Goal: Task Accomplishment & Management: Use online tool/utility

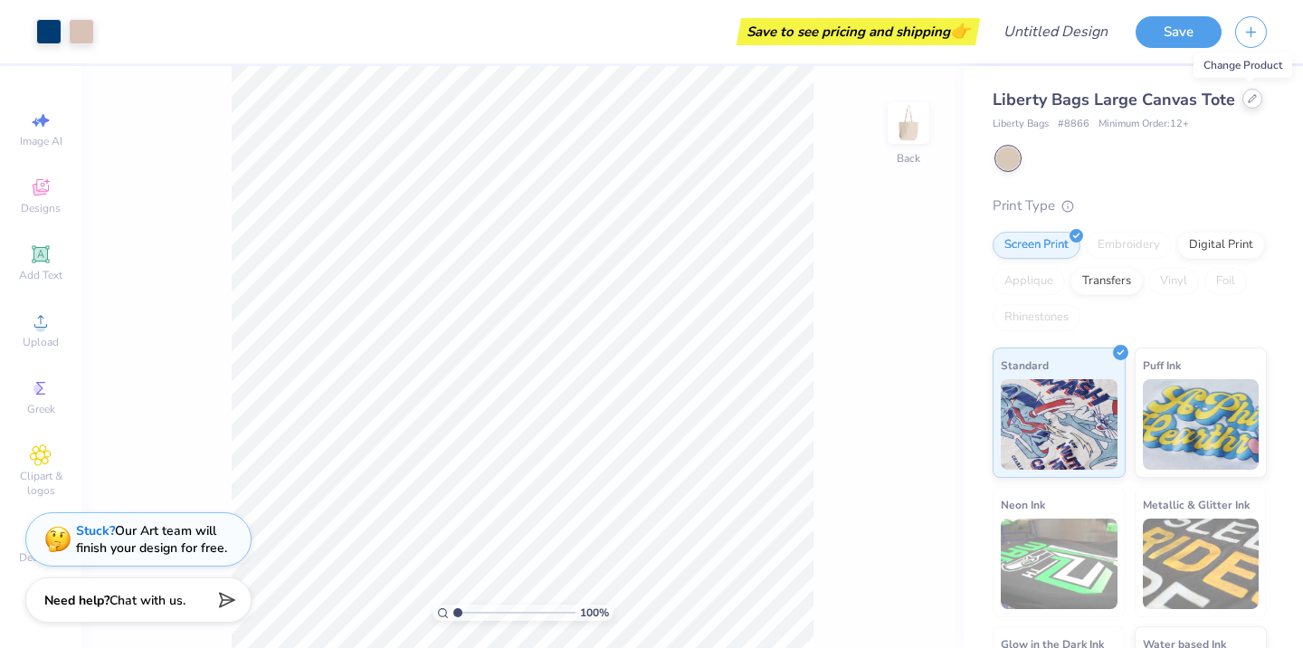
click at [1247, 105] on div at bounding box center [1252, 99] width 20 height 20
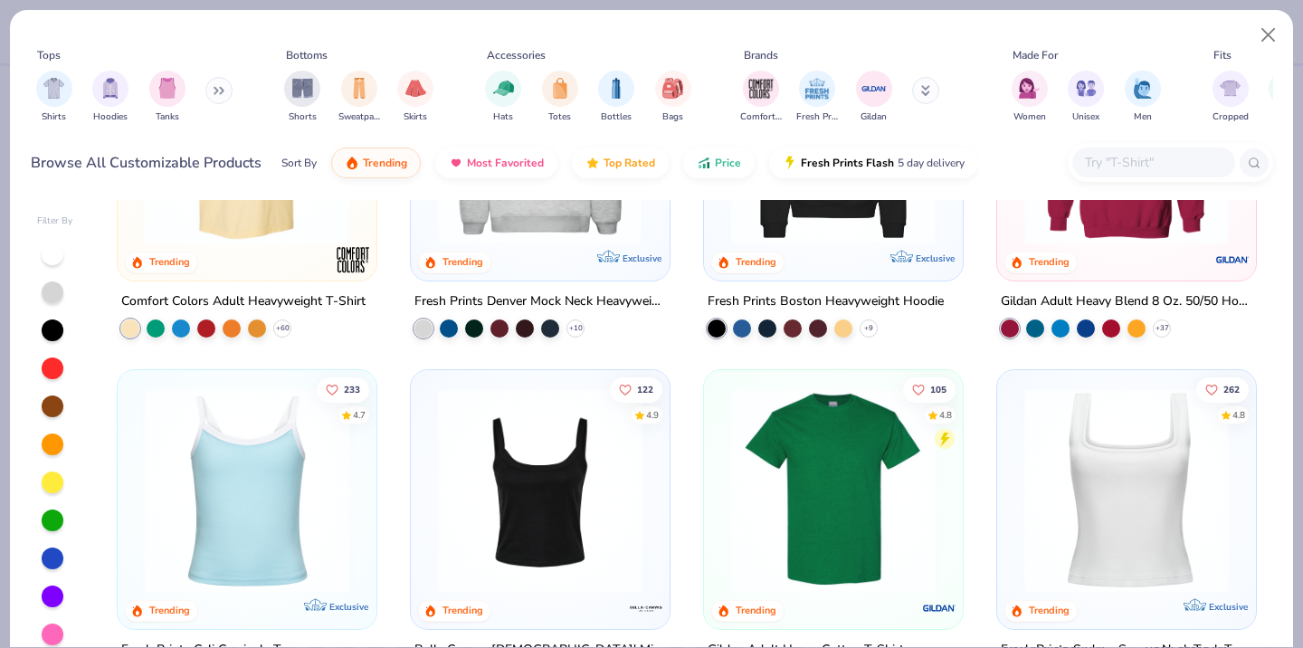
scroll to position [279, 0]
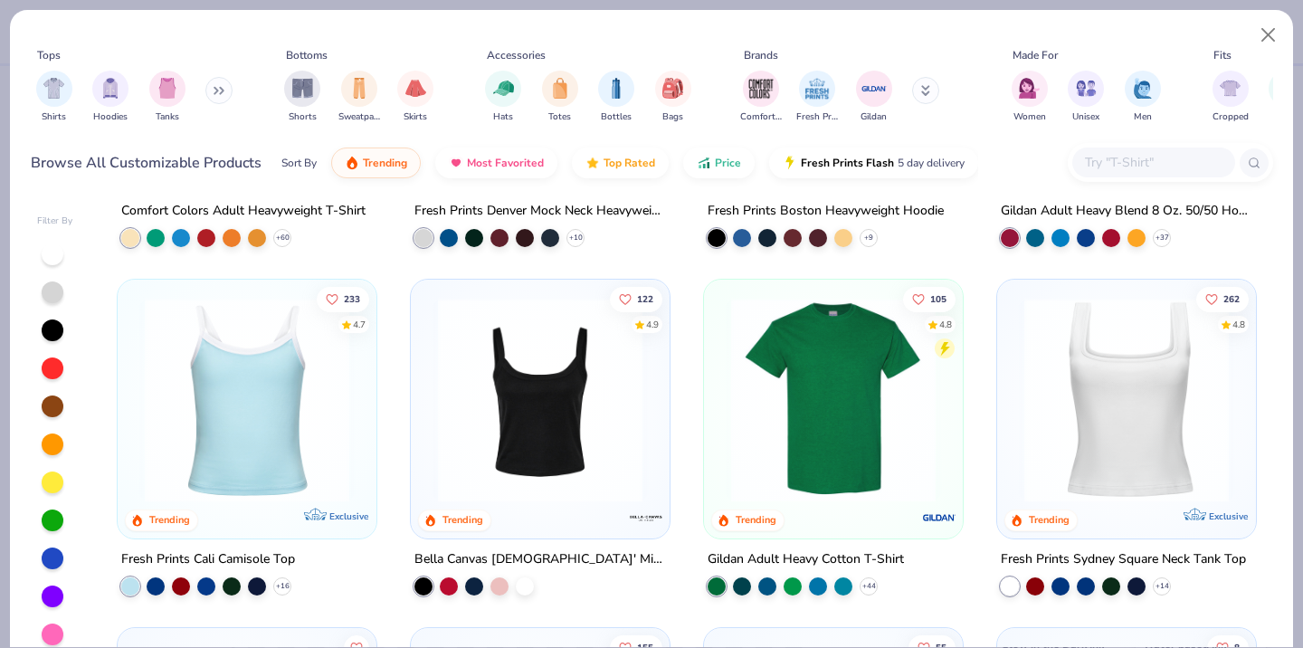
click at [827, 387] on img at bounding box center [833, 400] width 223 height 205
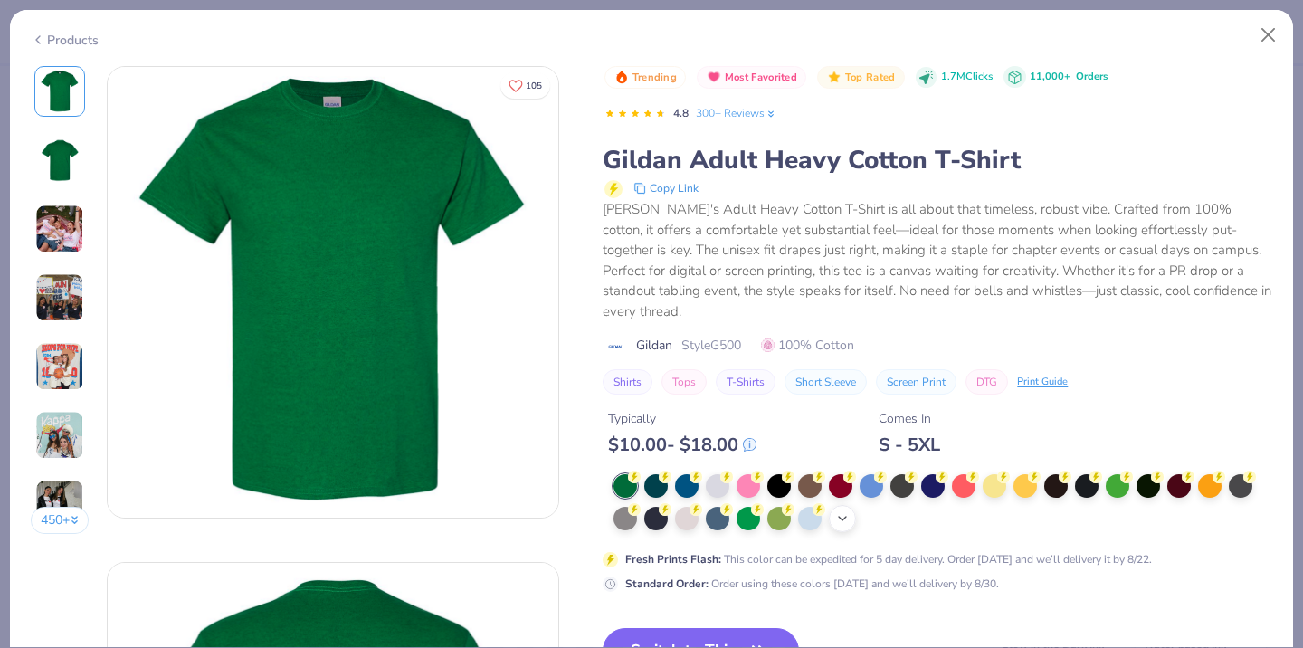
click at [843, 511] on icon at bounding box center [842, 518] width 14 height 14
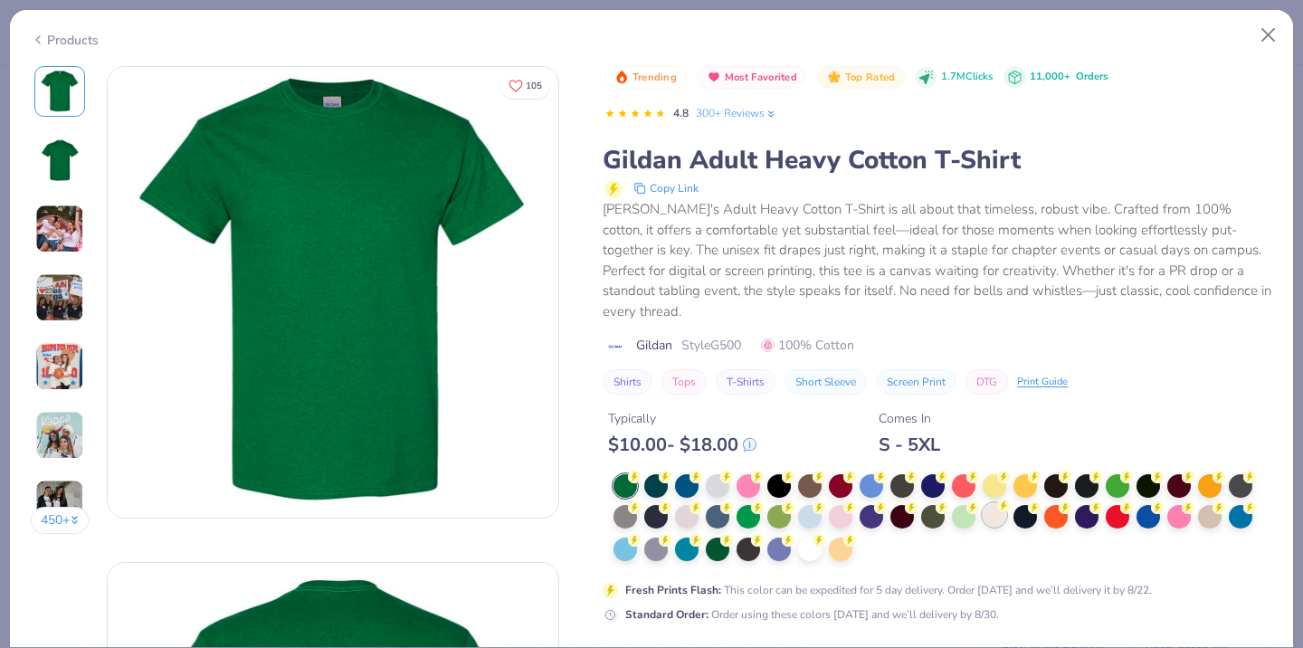
click at [996, 503] on div at bounding box center [995, 515] width 24 height 24
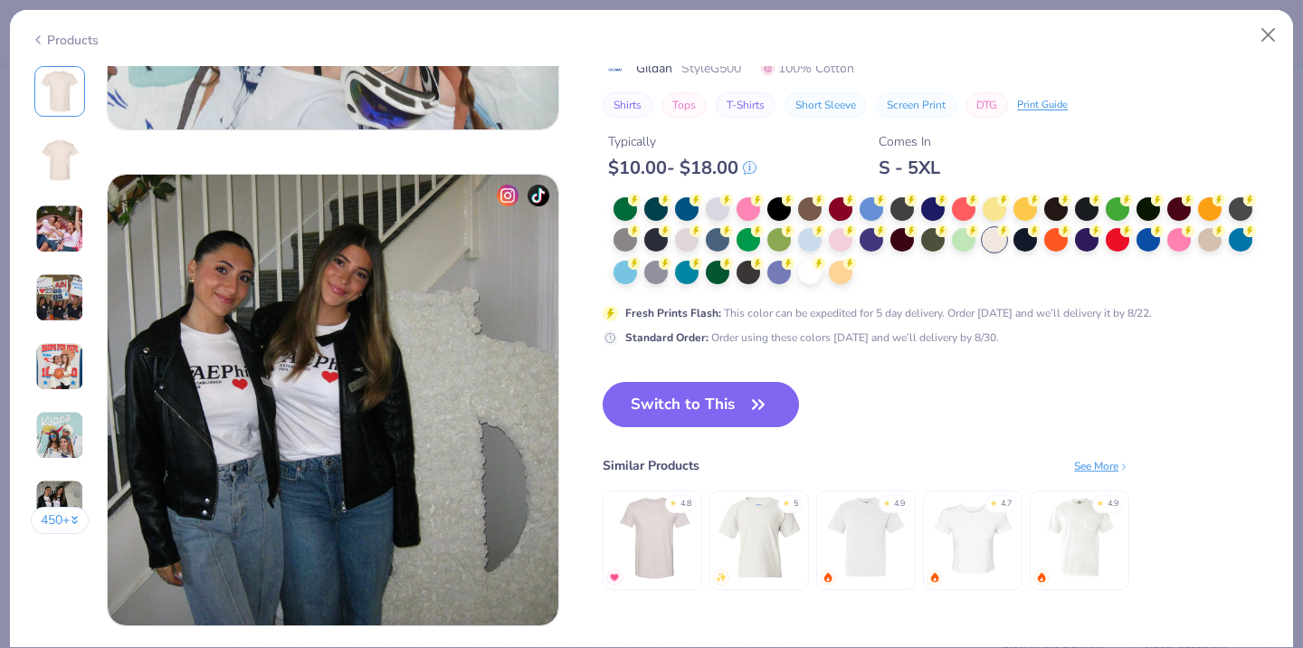
scroll to position [2856, 0]
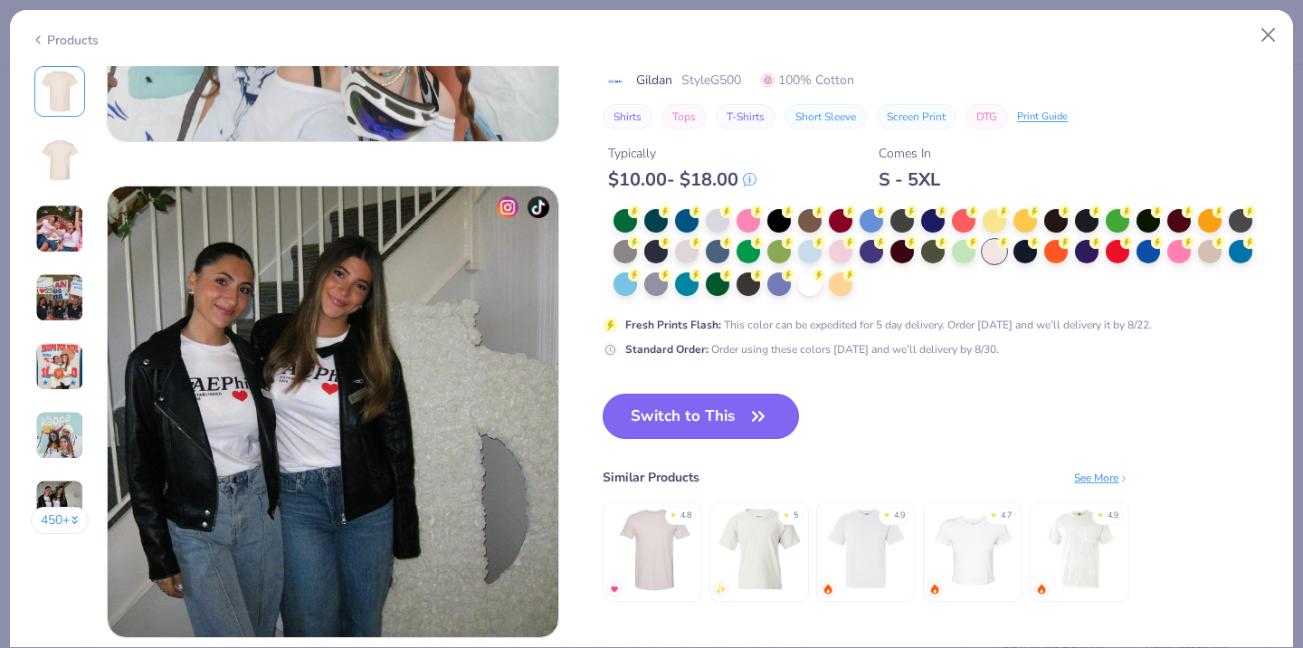
click at [745, 410] on button "Switch to This" at bounding box center [701, 416] width 196 height 45
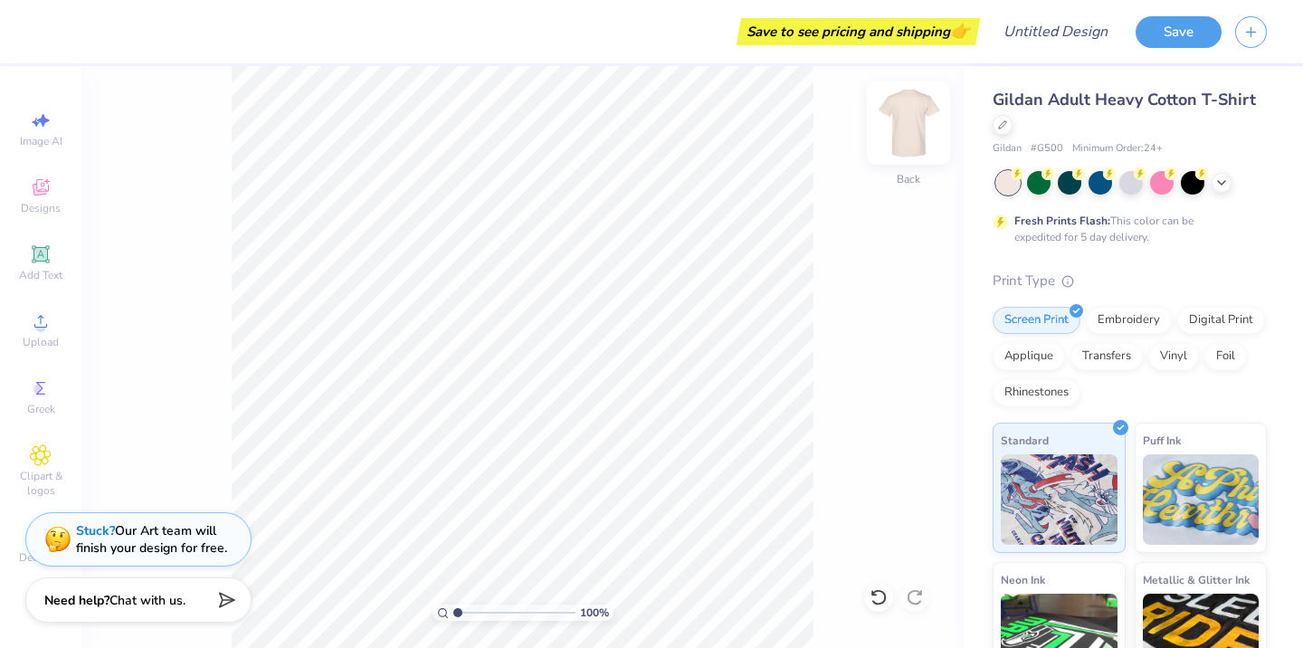
click at [907, 138] on img at bounding box center [908, 123] width 72 height 72
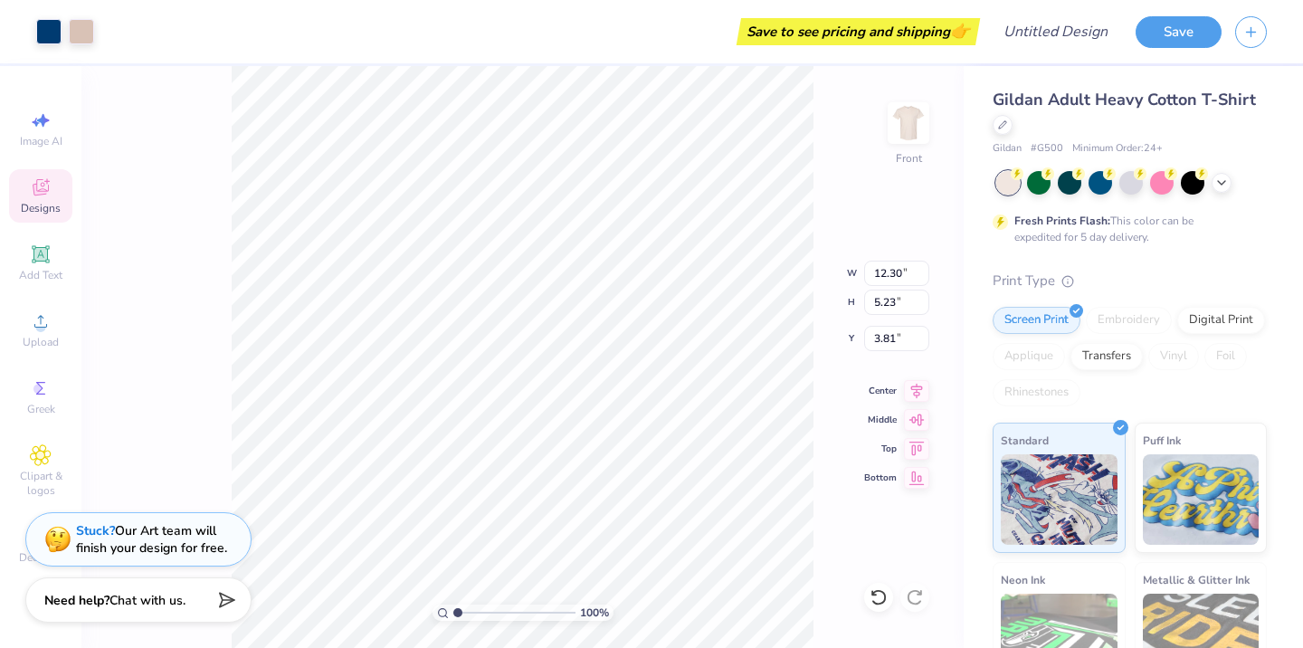
type input "3.80"
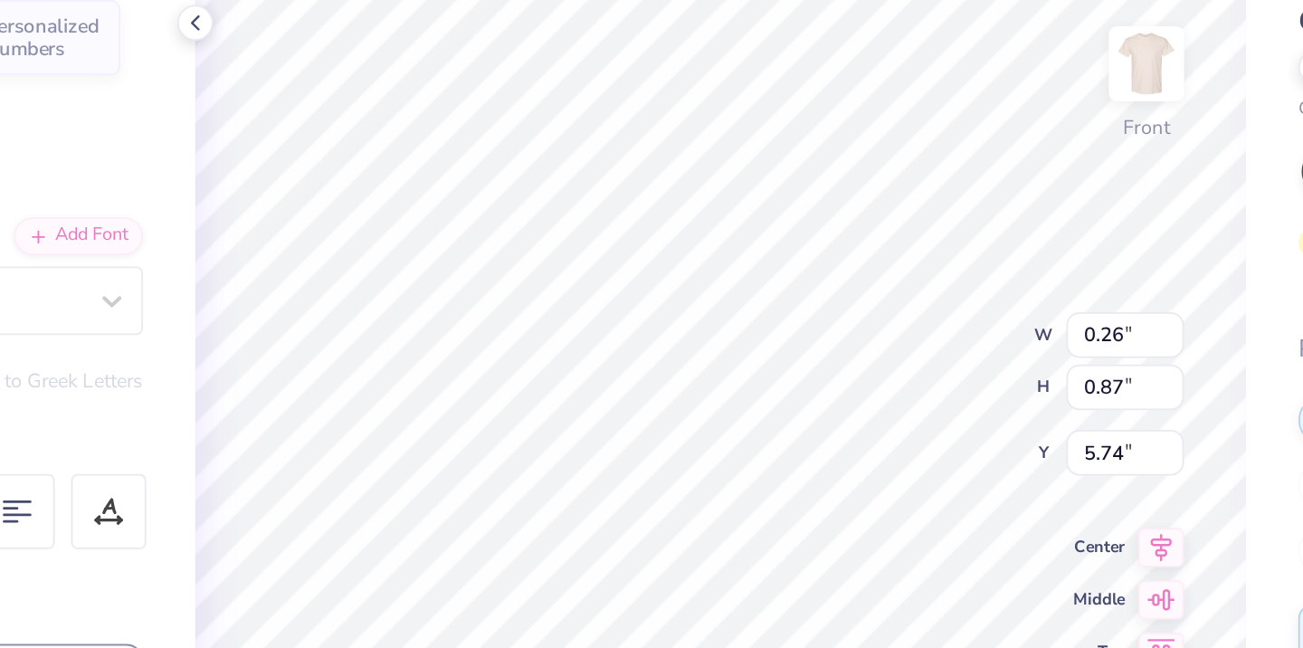
type input "0.47"
type input "5.70"
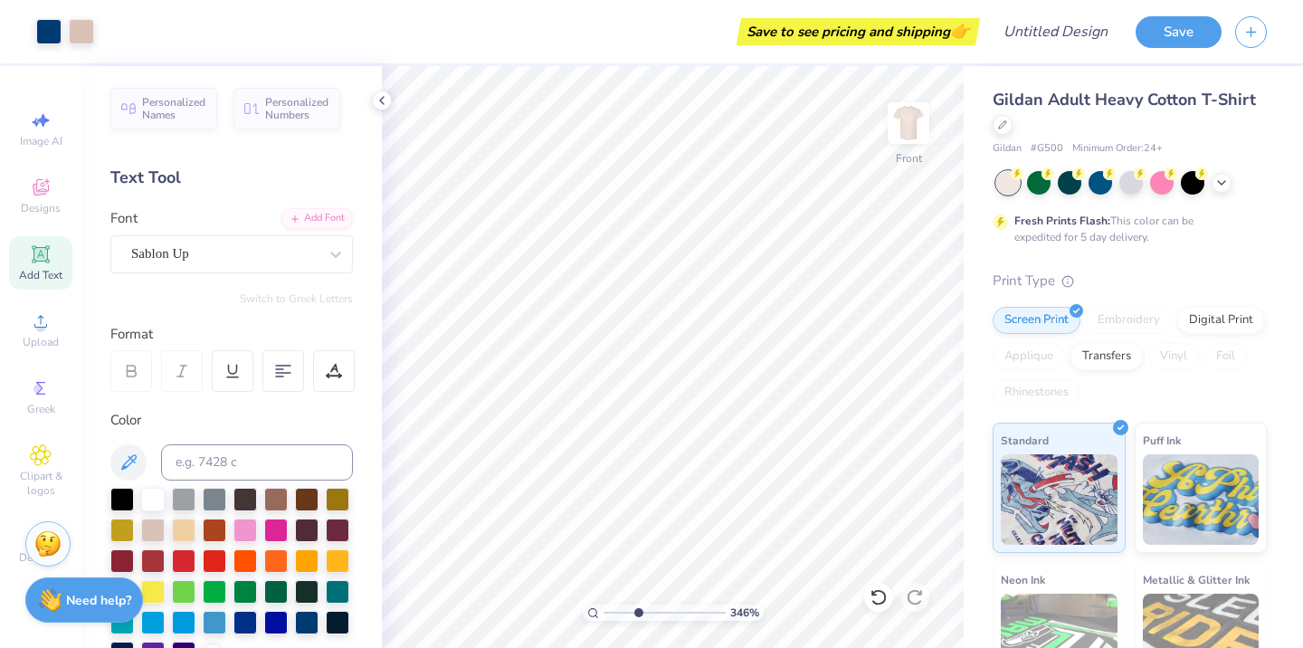
drag, startPoint x: 605, startPoint y: 614, endPoint x: 631, endPoint y: 610, distance: 25.6
type input "3.18"
click at [633, 610] on input "range" at bounding box center [665, 613] width 122 height 16
type textarea "9"
type textarea "1"
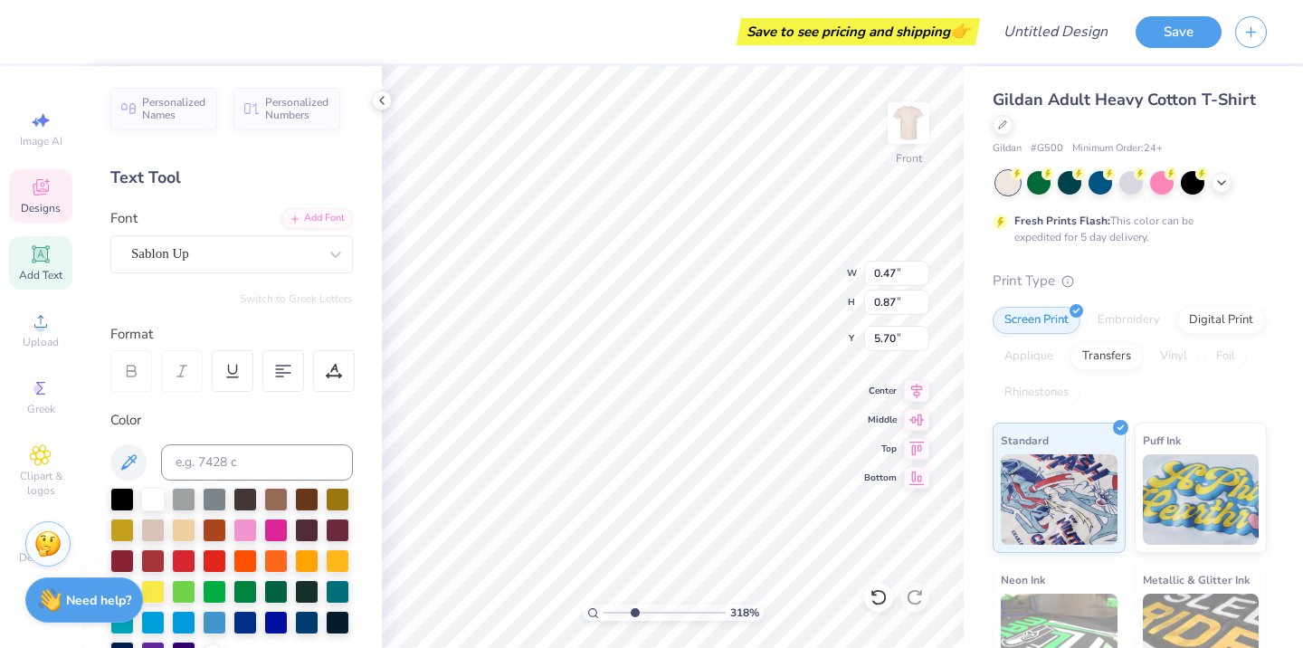
type textarea "6"
type input "0.39"
type input "0.88"
type input "7.99"
type input "0.87"
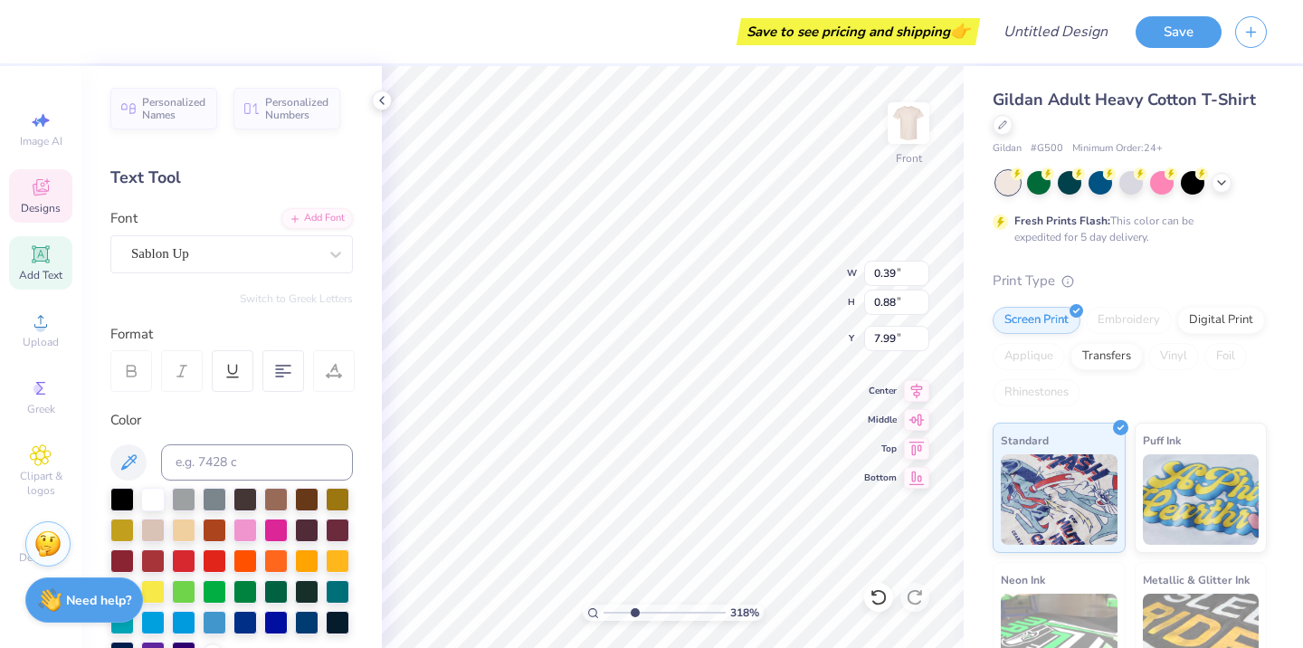
type input "0.84"
type input "8.03"
type textarea "P"
type input "7.97"
type input "0.39"
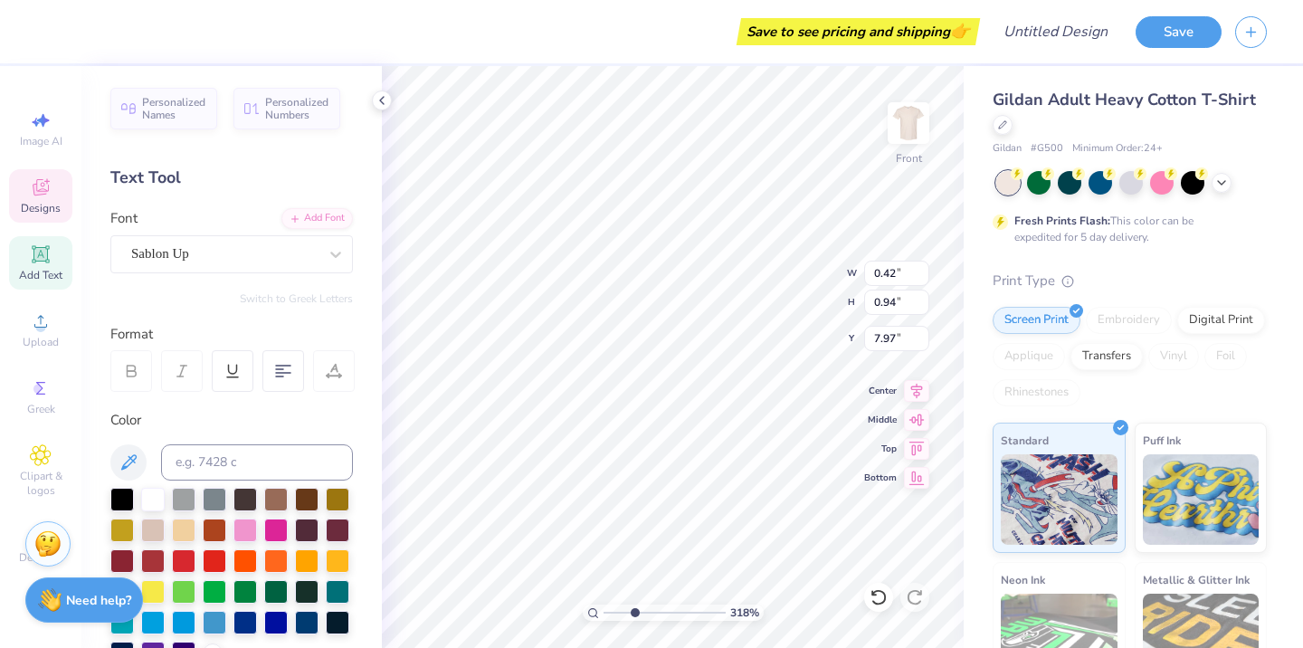
type input "0.88"
type input "7.99"
type input "0.43"
type input "0.91"
type input "0.39"
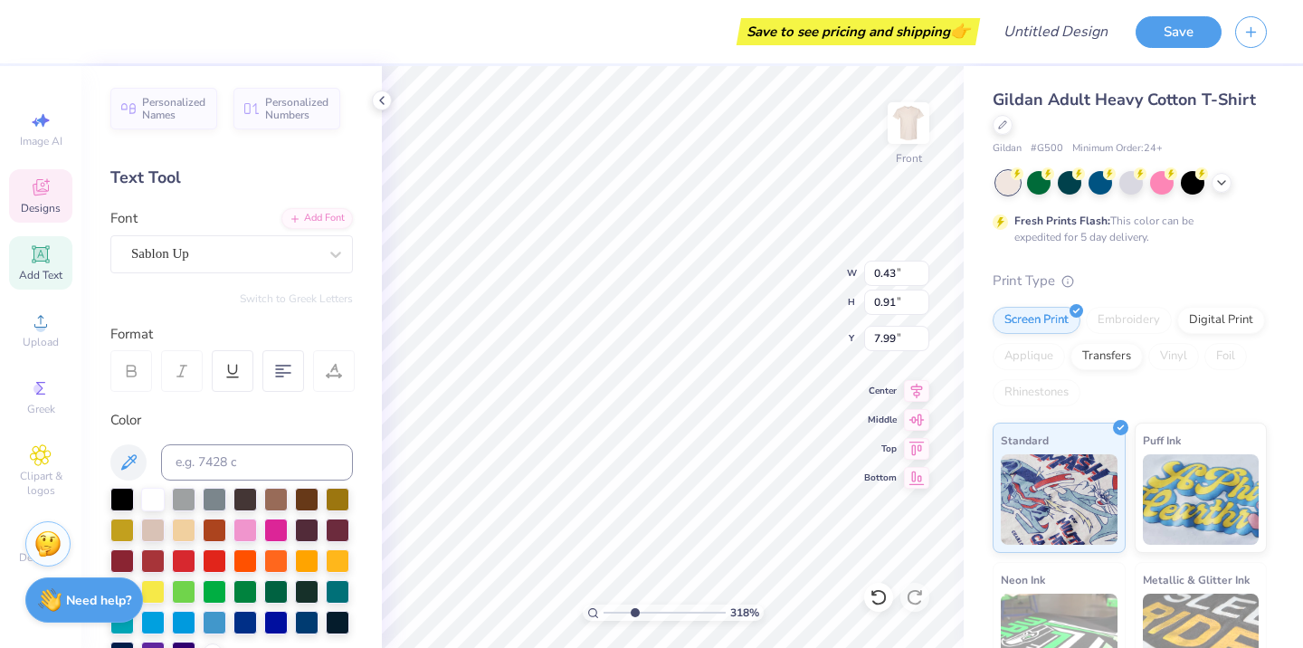
type input "0.88"
type textarea "S"
type input "8.24"
type textarea "S"
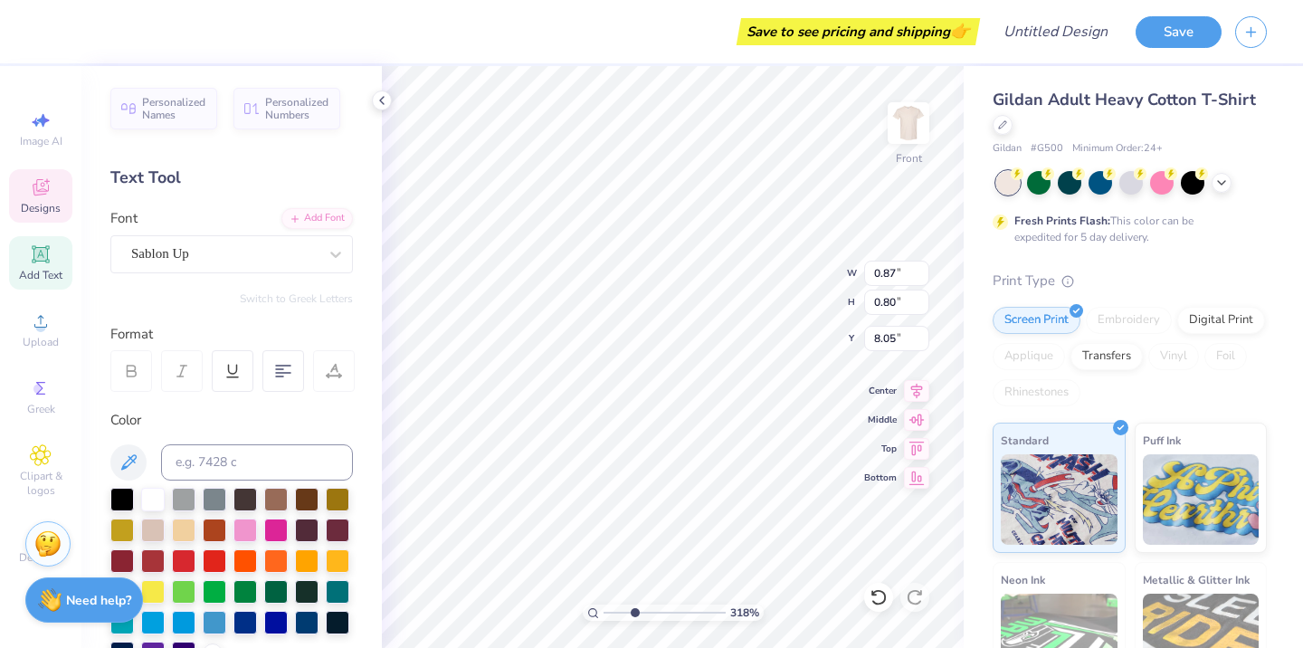
type input "1.04"
type input "0.96"
type input "7.89"
type input "1.16"
type input "1.07"
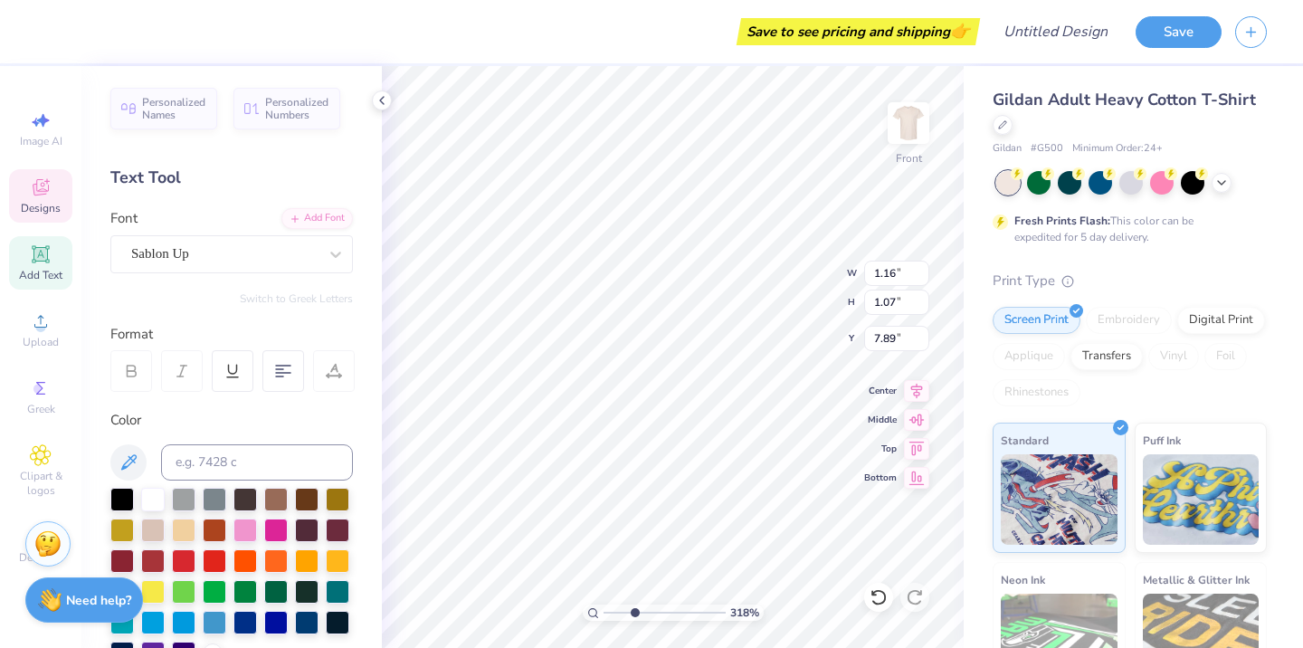
type input "0.88"
type input "0.71"
type input "8.07"
drag, startPoint x: 632, startPoint y: 611, endPoint x: 594, endPoint y: 612, distance: 38.0
click at [604, 612] on input "range" at bounding box center [665, 613] width 122 height 16
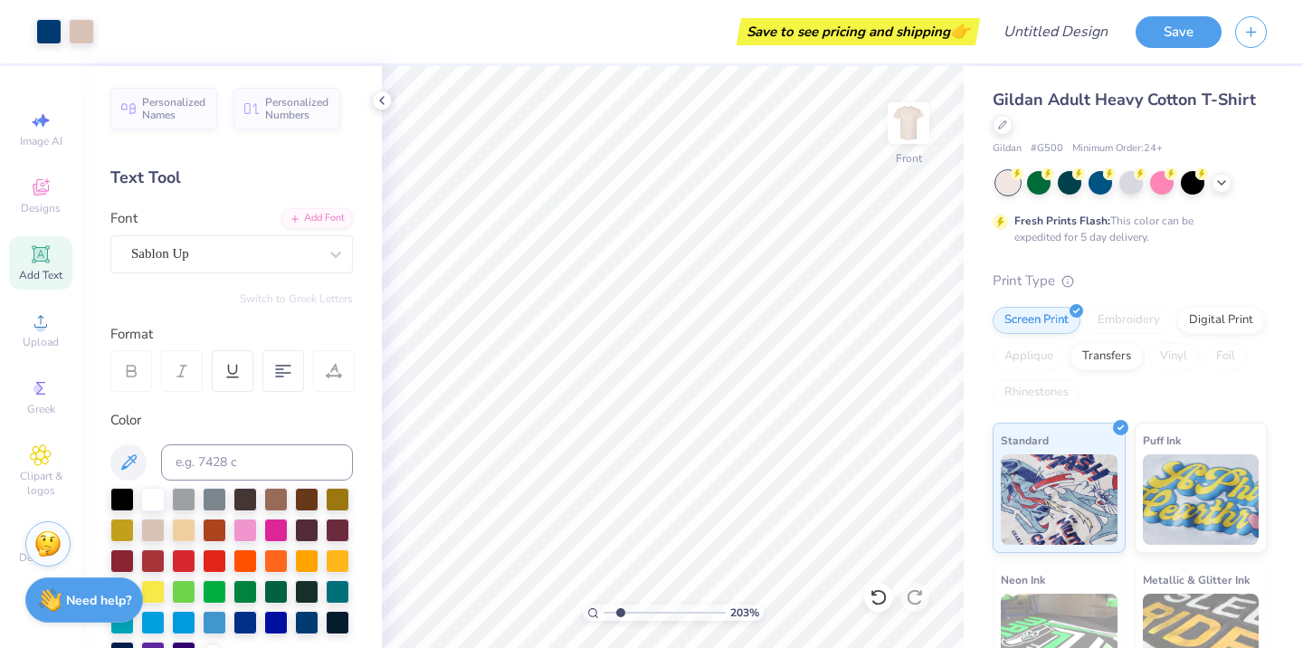
drag, startPoint x: 610, startPoint y: 610, endPoint x: 620, endPoint y: 609, distance: 10.0
type input "2.03"
click at [620, 609] on input "range" at bounding box center [665, 613] width 122 height 16
click at [917, 419] on icon at bounding box center [916, 417] width 25 height 22
click at [880, 593] on icon at bounding box center [879, 597] width 18 height 18
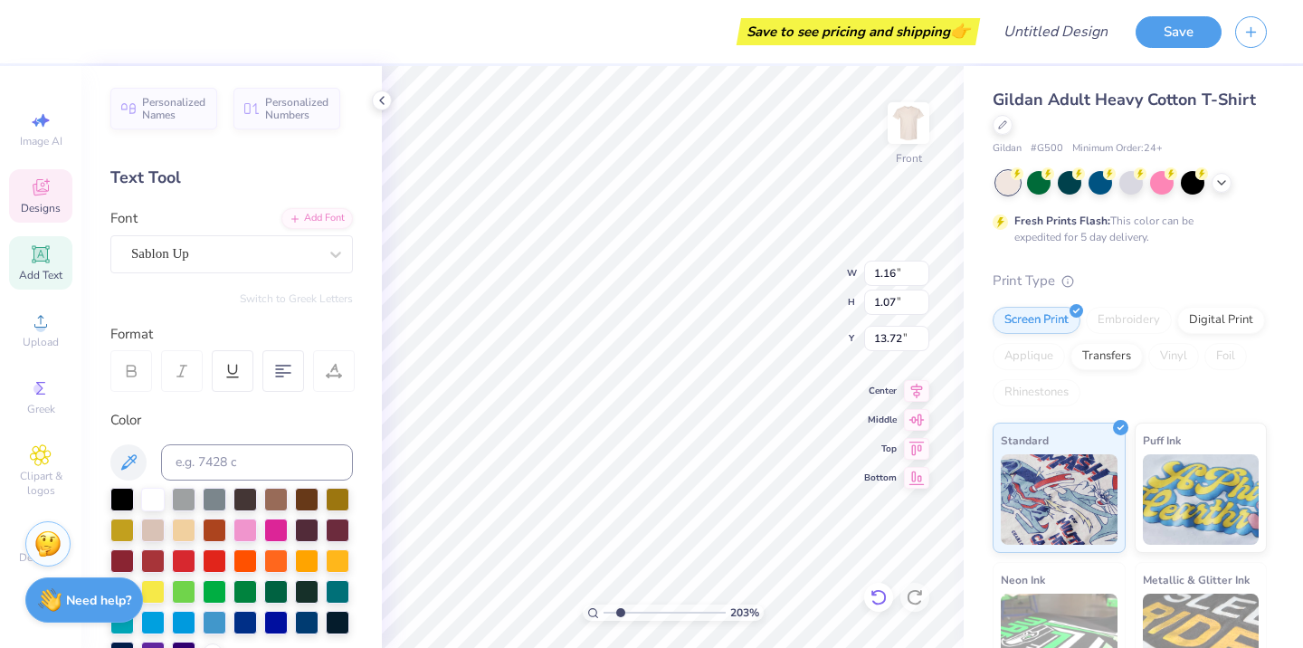
type input "7.89"
type input "1.17"
type input "1.08"
click at [614, 611] on input "range" at bounding box center [665, 613] width 122 height 16
type input "2.12"
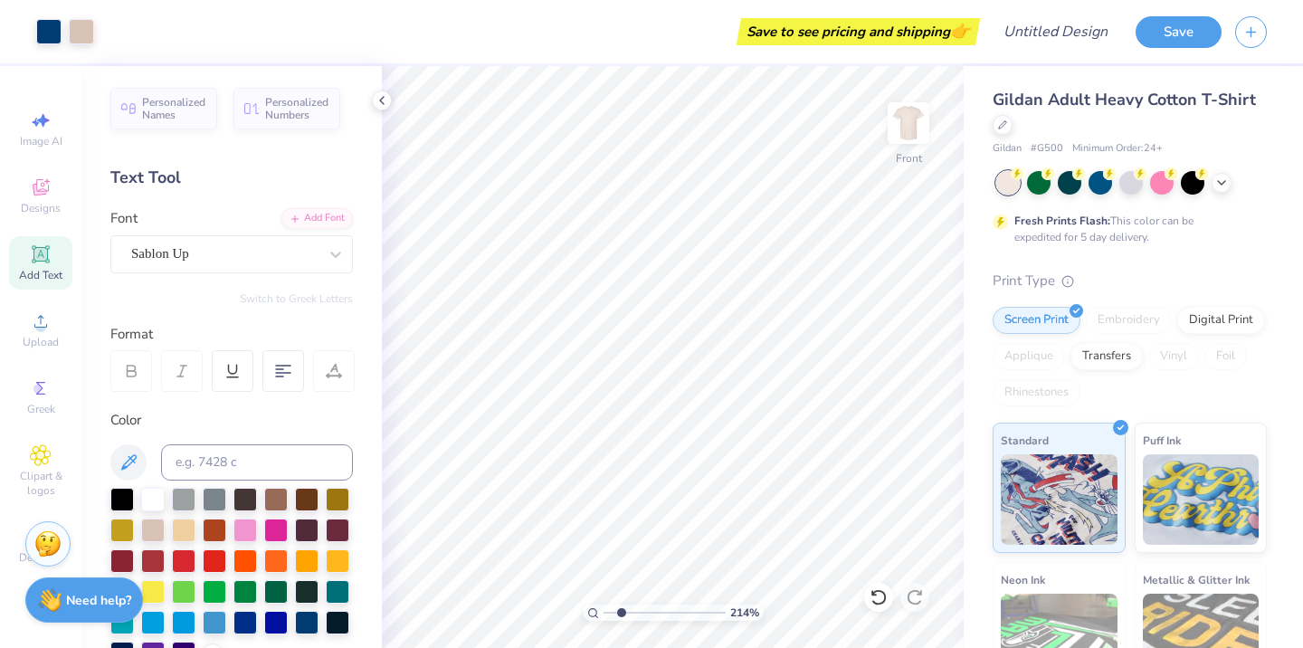
click at [621, 619] on input "range" at bounding box center [665, 613] width 122 height 16
type input "4.63"
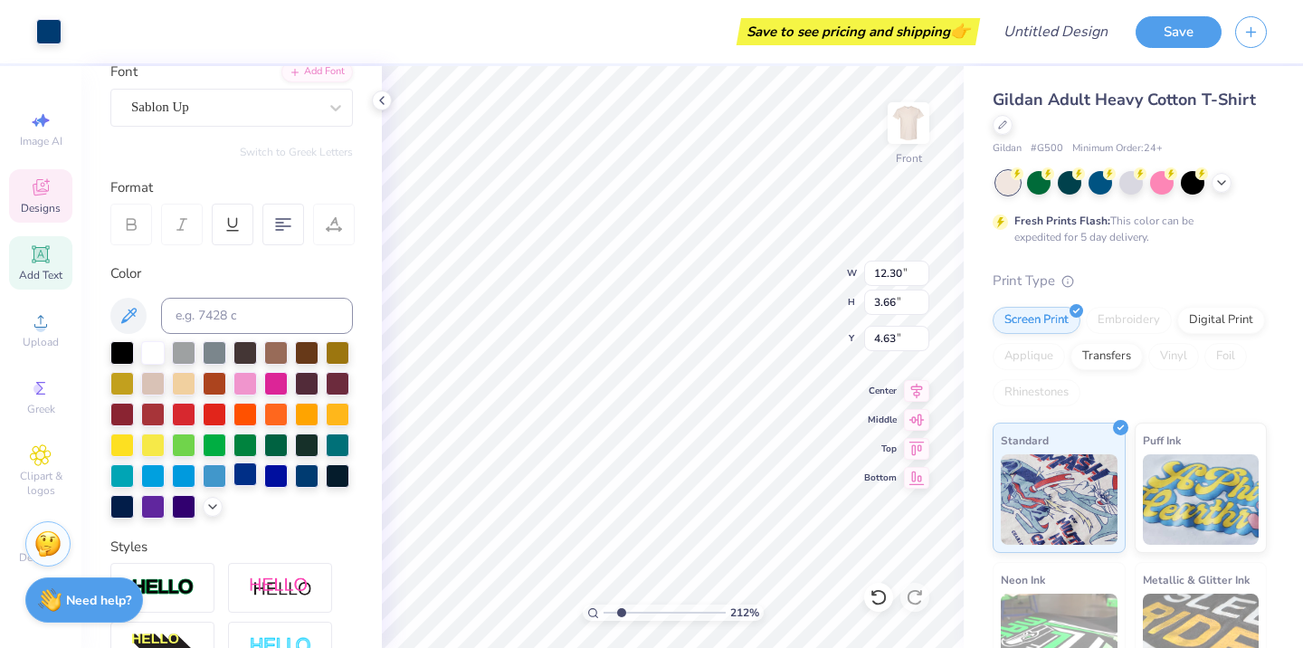
scroll to position [173, 0]
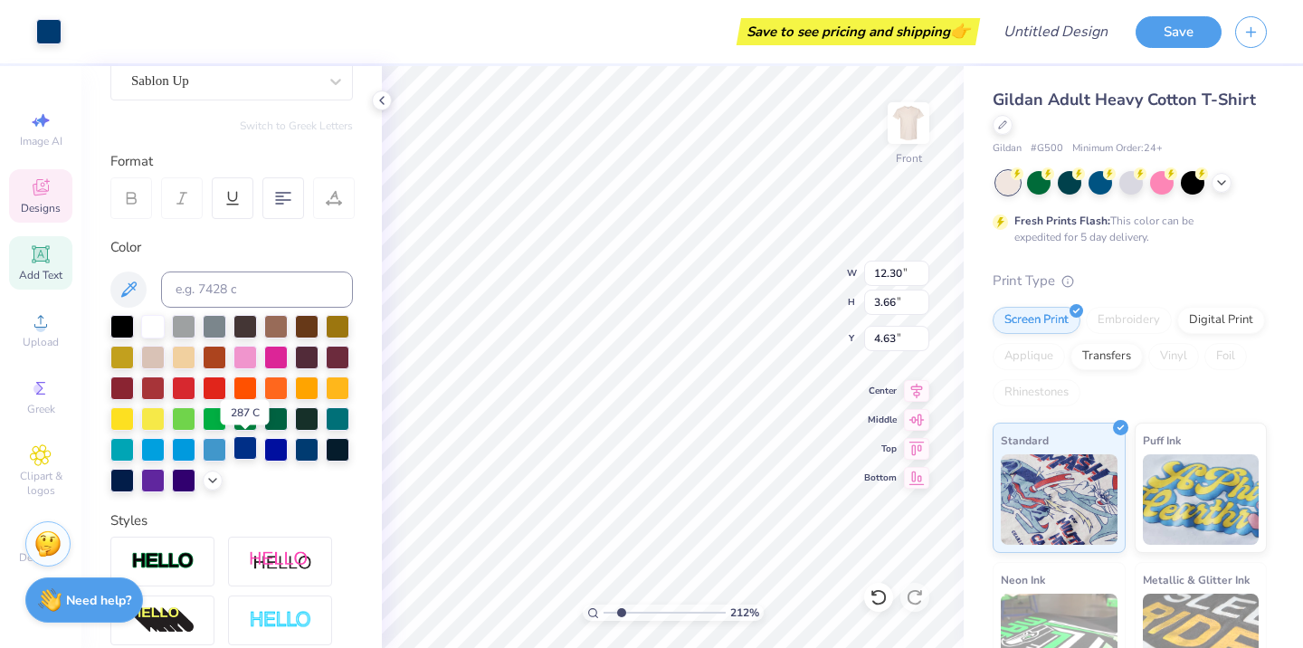
click at [248, 451] on div at bounding box center [245, 448] width 24 height 24
click at [886, 597] on icon at bounding box center [879, 597] width 18 height 18
click at [49, 193] on icon at bounding box center [41, 187] width 22 height 22
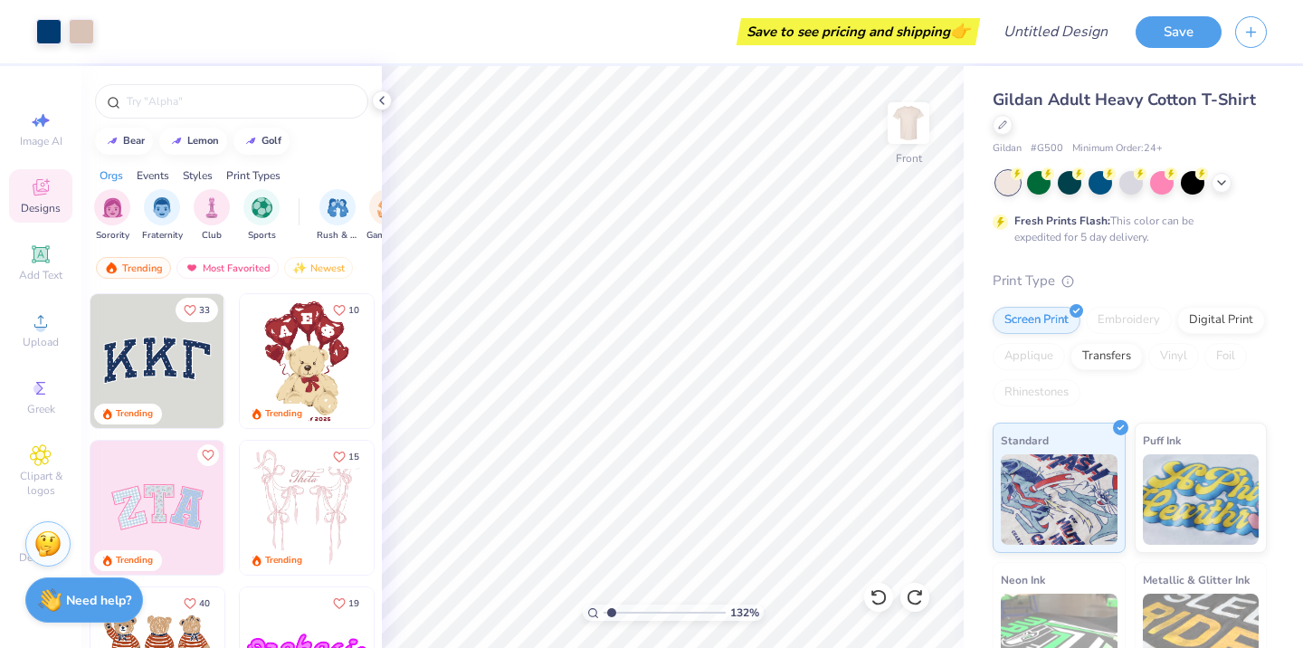
type input "1.32"
click at [611, 613] on input "range" at bounding box center [665, 613] width 122 height 16
type input "13.29"
type input "5.65"
drag, startPoint x: 614, startPoint y: 611, endPoint x: 596, endPoint y: 611, distance: 17.2
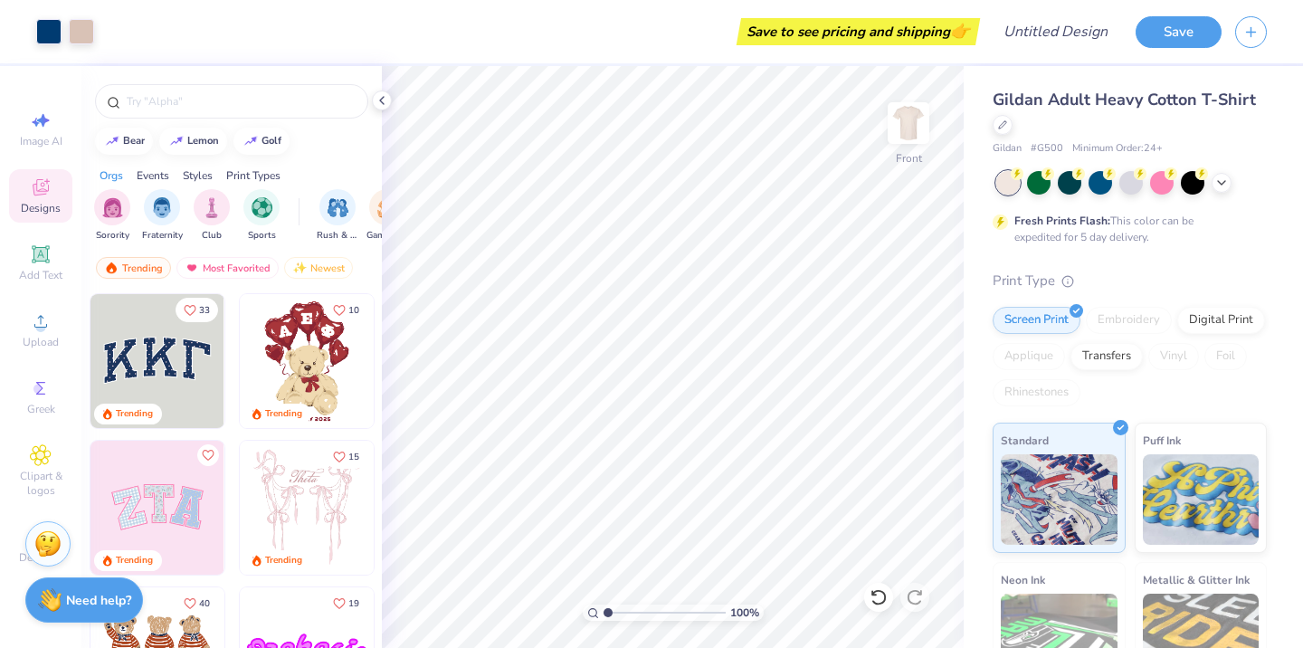
click at [604, 611] on input "range" at bounding box center [665, 613] width 122 height 16
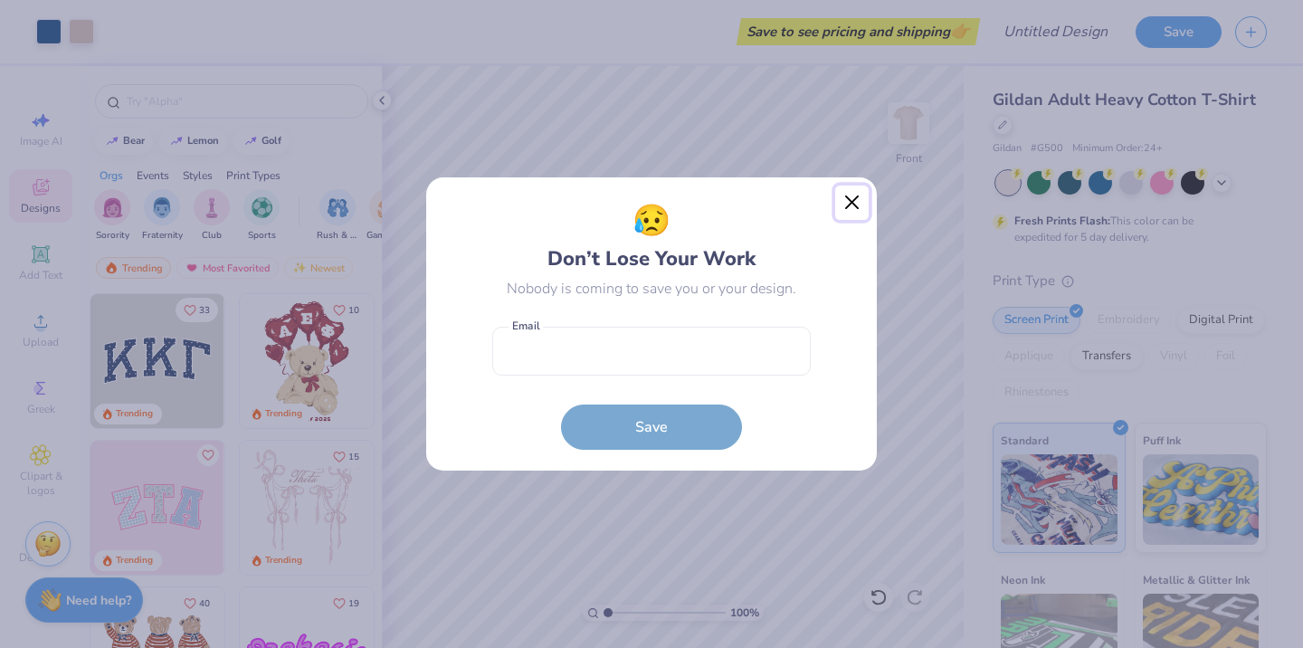
click at [852, 201] on button "Close" at bounding box center [852, 203] width 34 height 34
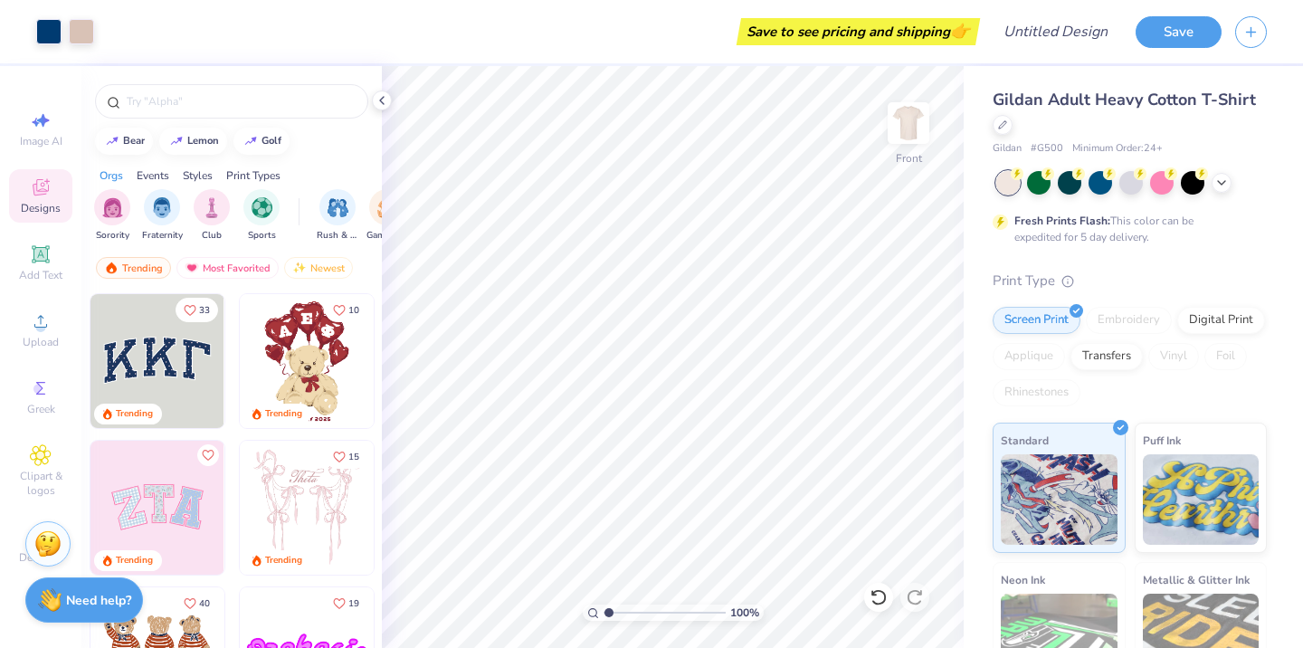
type input "1"
drag, startPoint x: 608, startPoint y: 614, endPoint x: 576, endPoint y: 611, distance: 31.8
click at [604, 611] on input "range" at bounding box center [665, 613] width 122 height 16
click at [921, 126] on img at bounding box center [908, 123] width 72 height 72
click at [921, 126] on img at bounding box center [908, 123] width 36 height 36
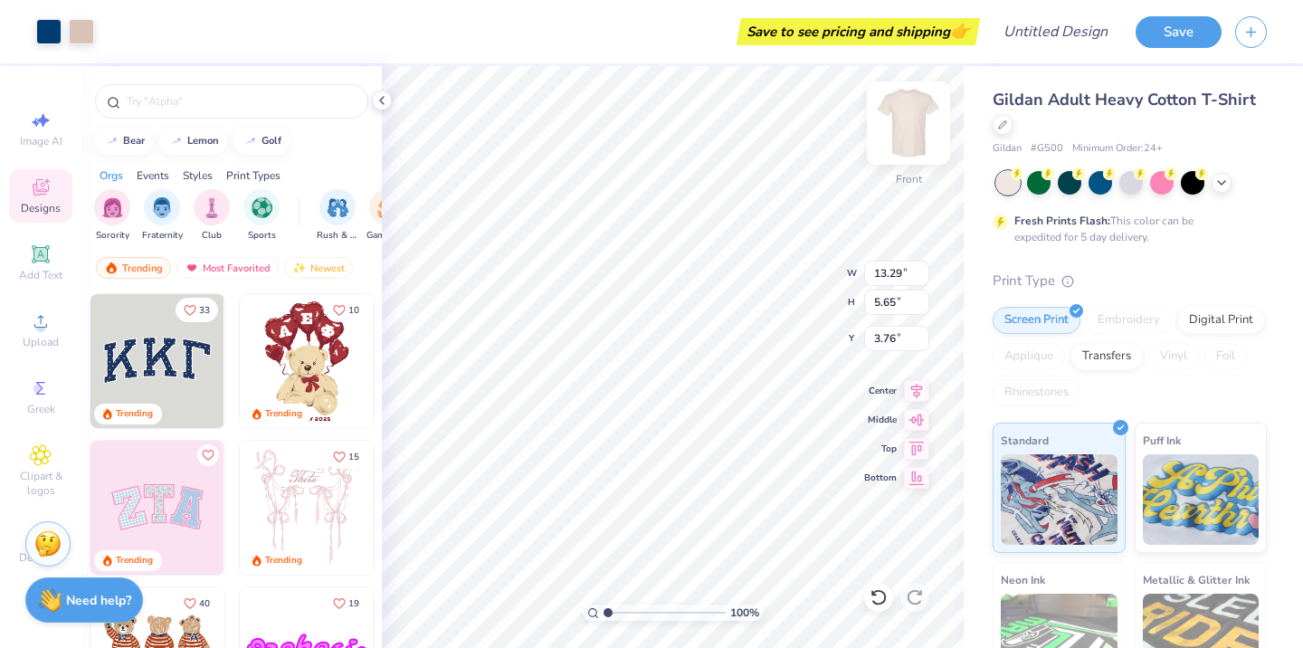
type input "3.76"
type input "14.51"
type input "6.17"
click at [912, 124] on img at bounding box center [908, 123] width 72 height 72
click at [912, 124] on img at bounding box center [908, 123] width 36 height 36
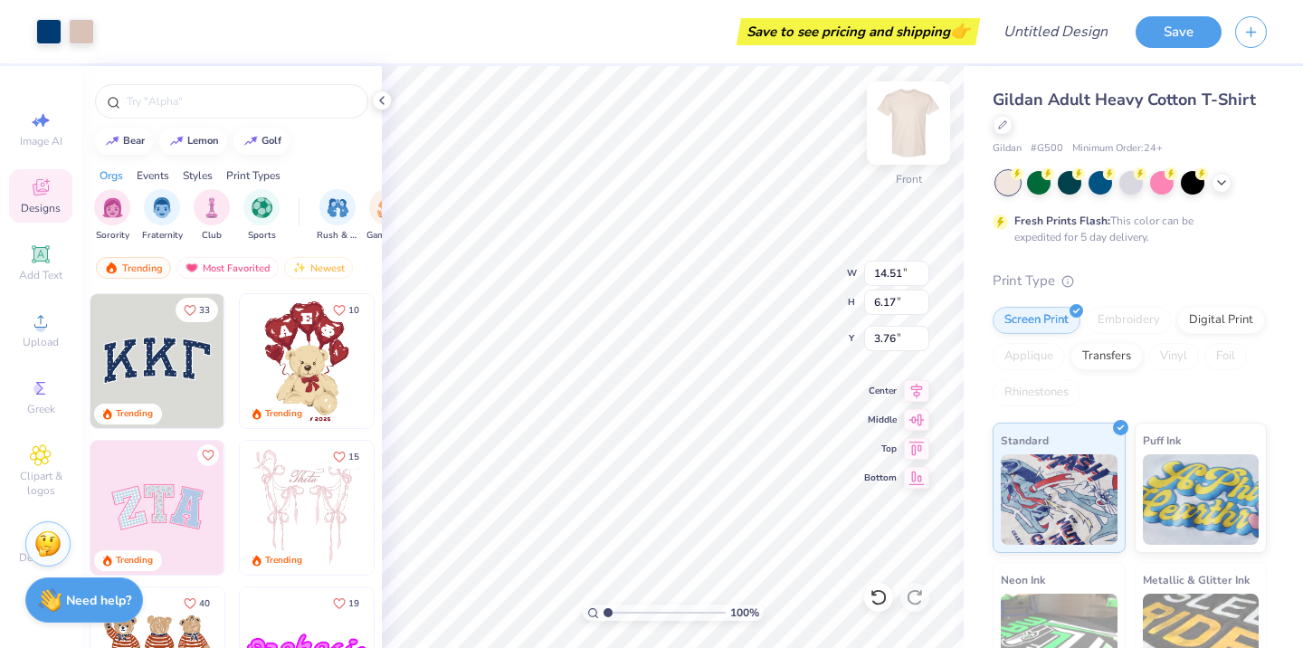
type input "3.56"
click at [901, 114] on img at bounding box center [908, 123] width 72 height 72
click at [902, 133] on img at bounding box center [908, 123] width 72 height 72
type input "3.00"
click at [914, 131] on img at bounding box center [908, 123] width 72 height 72
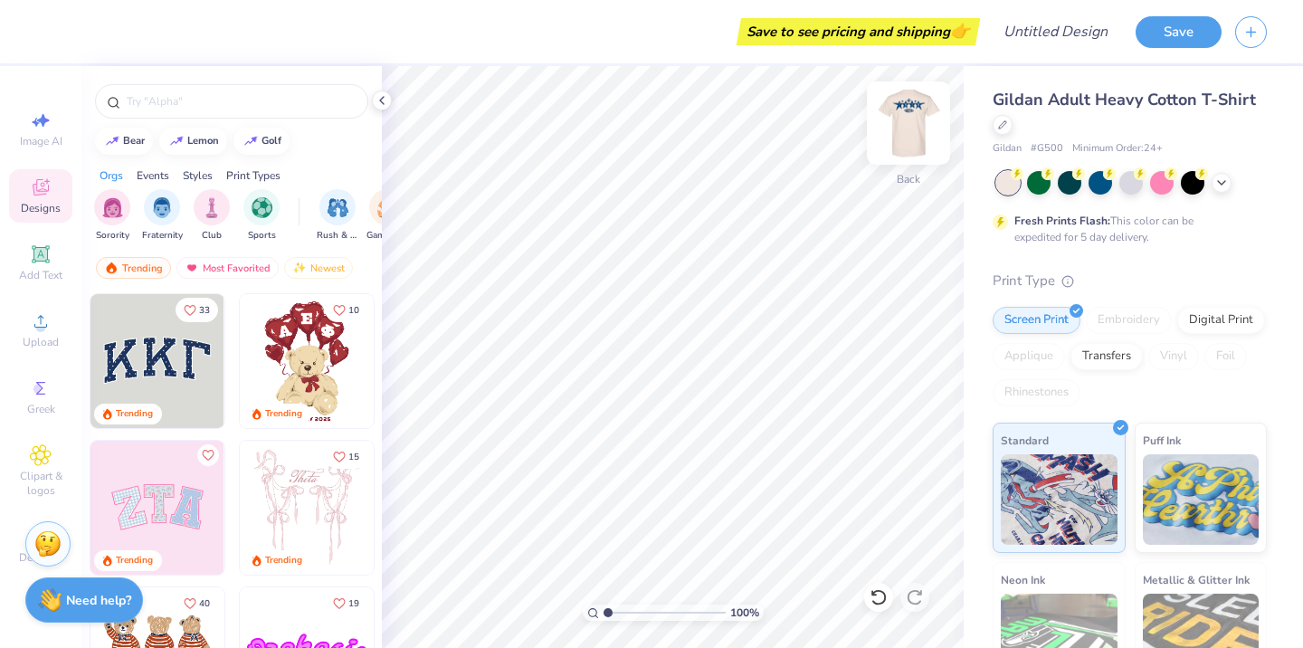
click at [912, 138] on img at bounding box center [908, 123] width 72 height 72
click at [912, 138] on img at bounding box center [908, 123] width 36 height 36
